Goal: Information Seeking & Learning: Learn about a topic

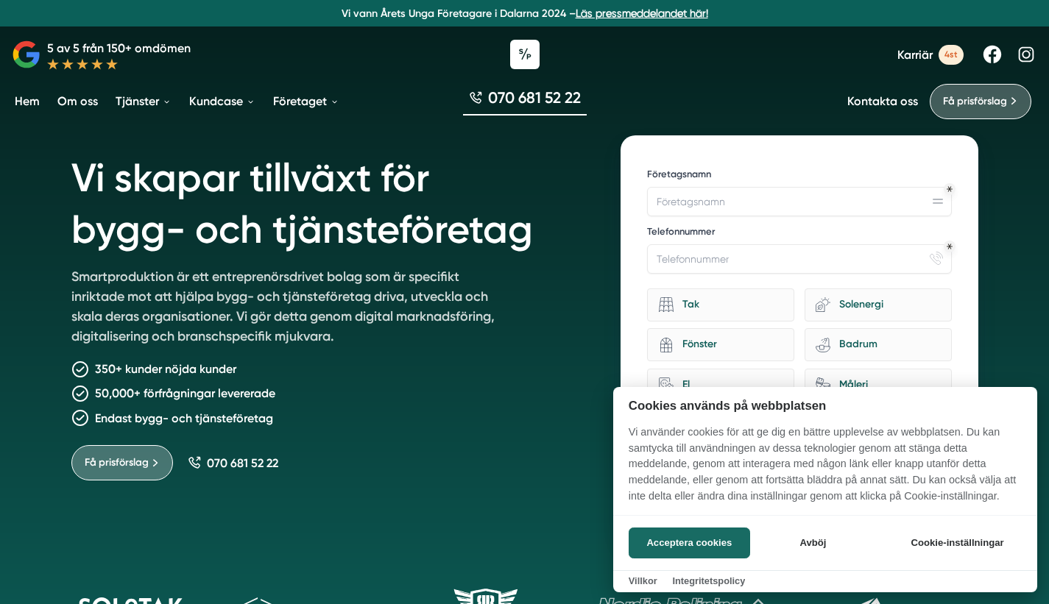
click at [947, 56] on div at bounding box center [524, 302] width 1049 height 604
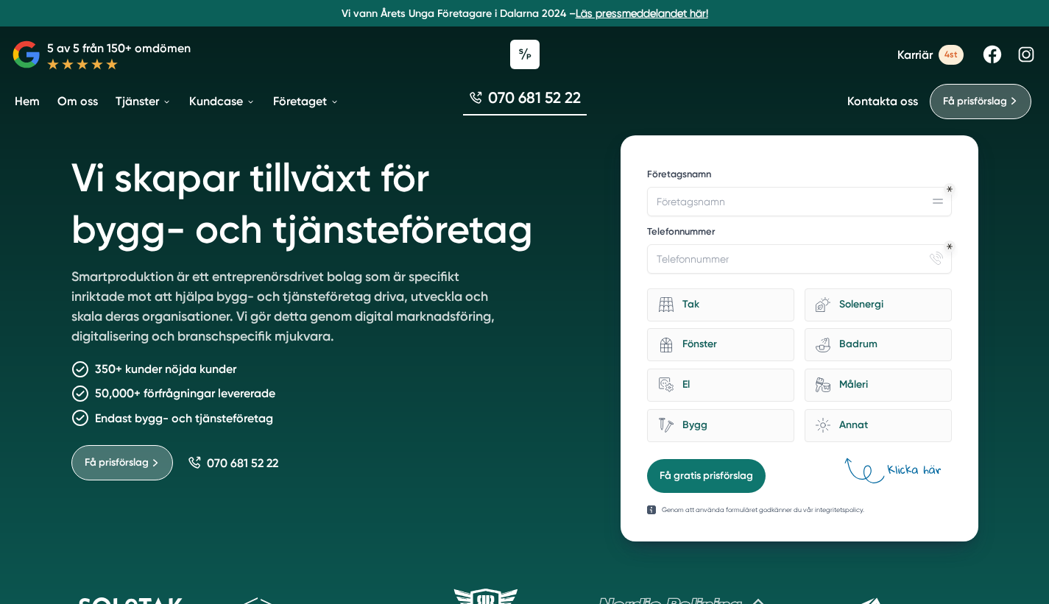
click at [955, 57] on span "4st" at bounding box center [950, 55] width 25 height 20
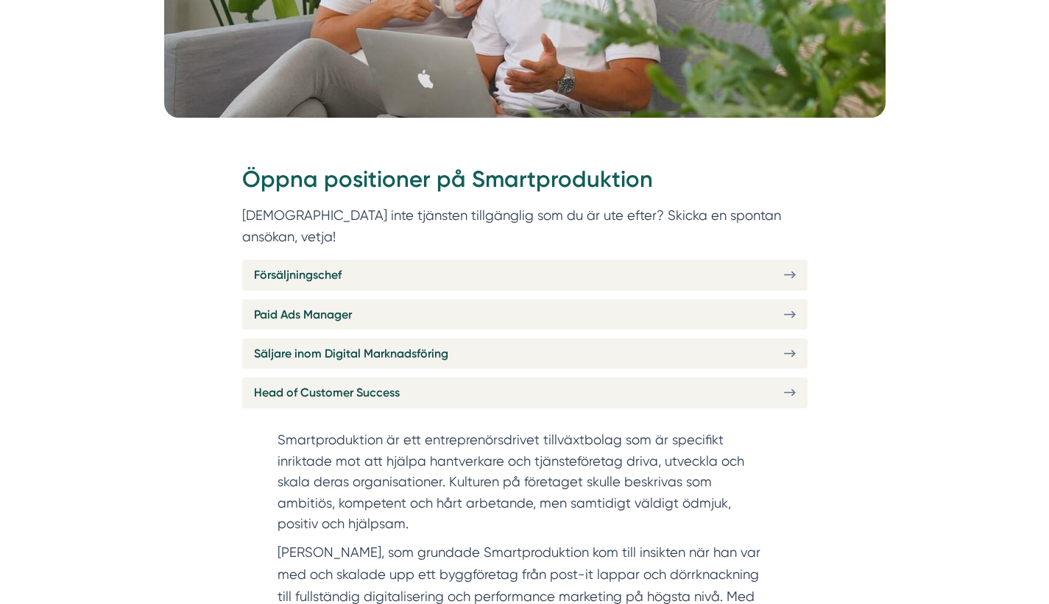
scroll to position [507, 0]
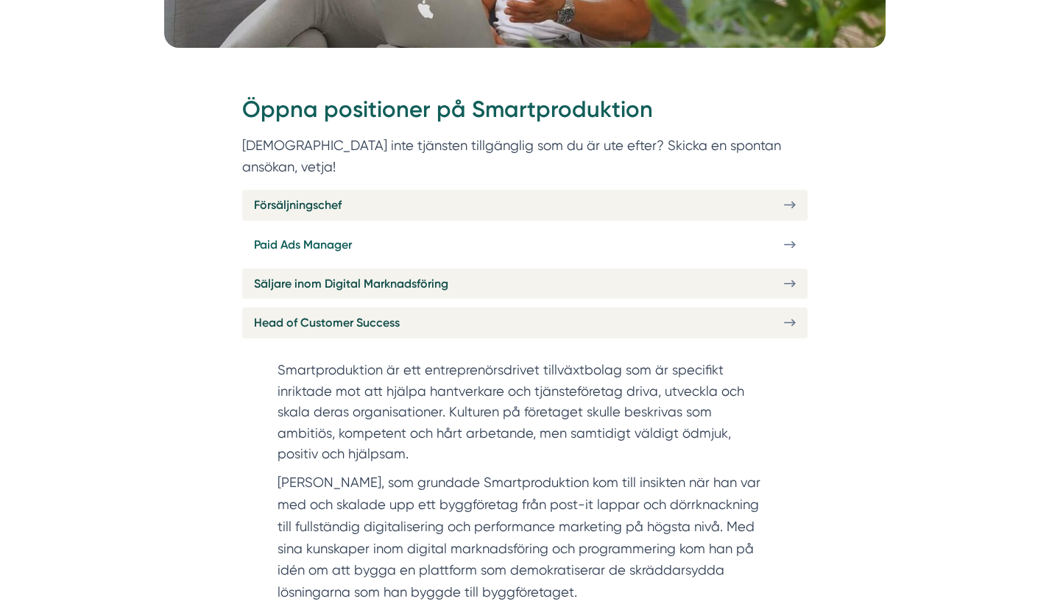
click at [368, 230] on link "Paid Ads Manager" at bounding box center [524, 245] width 565 height 30
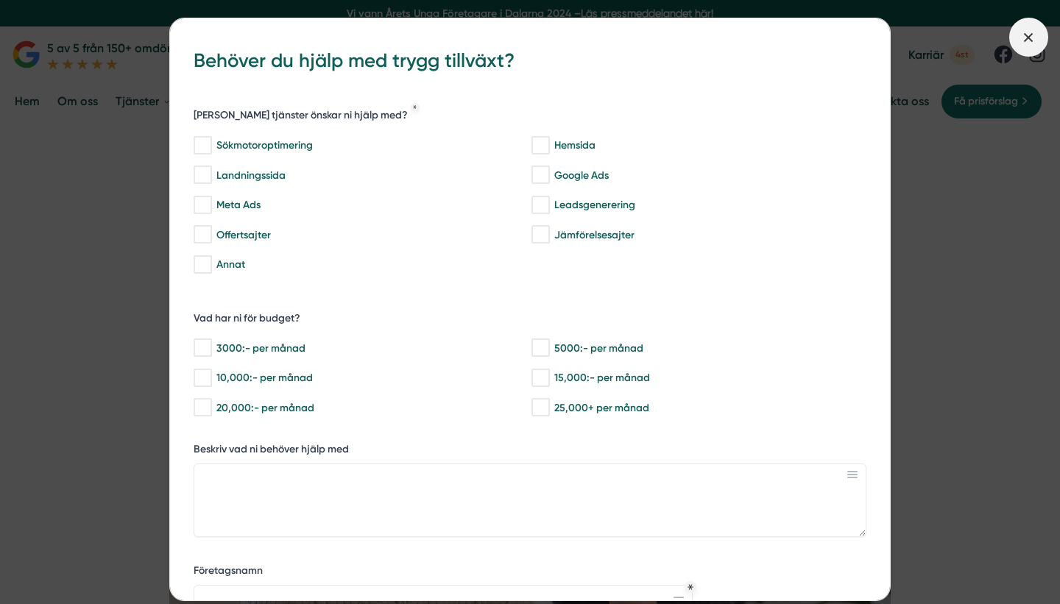
click at [1041, 39] on span at bounding box center [1028, 37] width 39 height 39
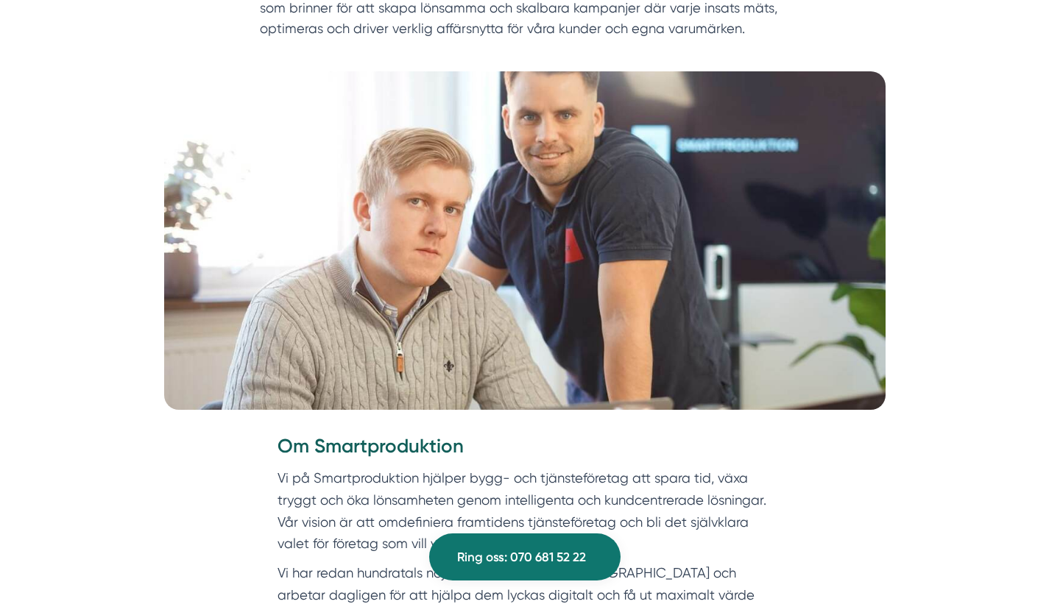
scroll to position [191, 0]
